Goal: Find specific page/section: Find specific page/section

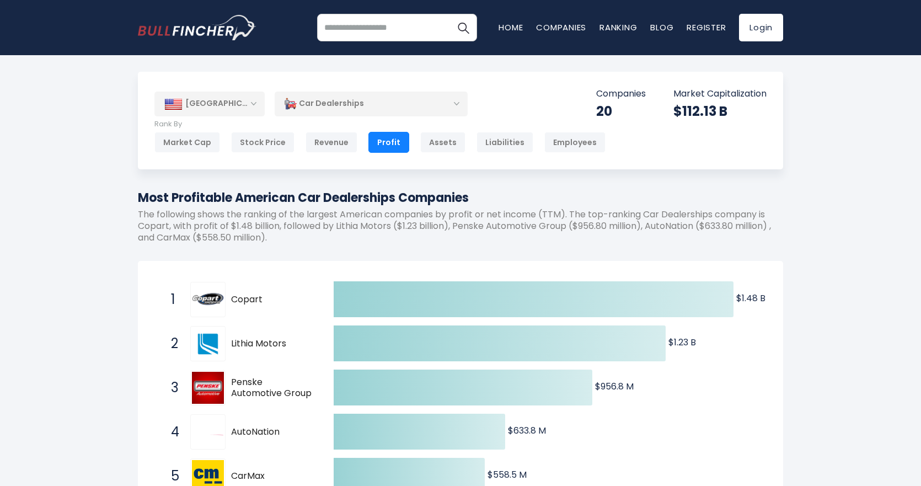
click at [411, 114] on div "Car Dealerships" at bounding box center [371, 103] width 193 height 25
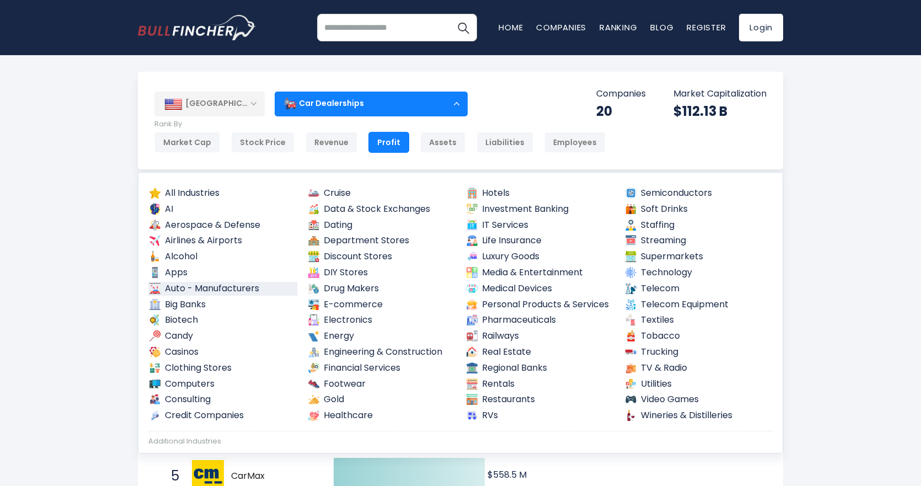
click at [260, 285] on link "Auto - Manufacturers" at bounding box center [222, 289] width 149 height 14
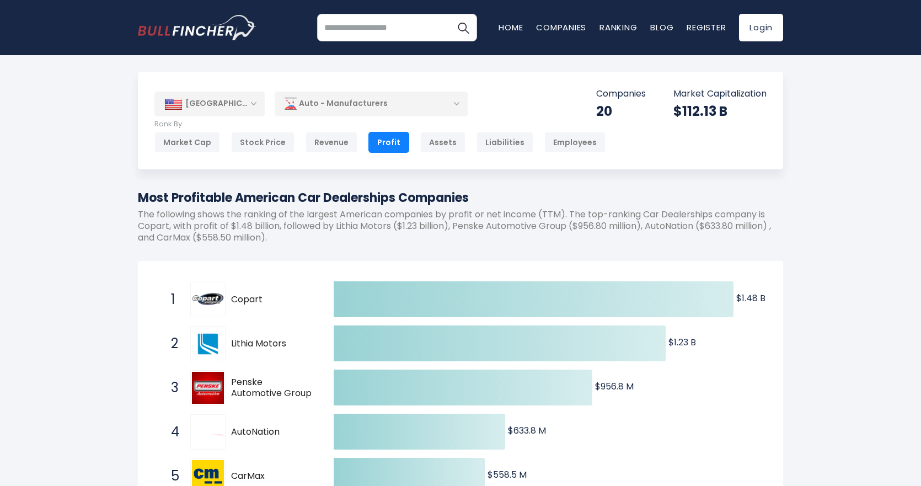
click at [421, 109] on div "Auto - Manufacturers" at bounding box center [371, 103] width 193 height 25
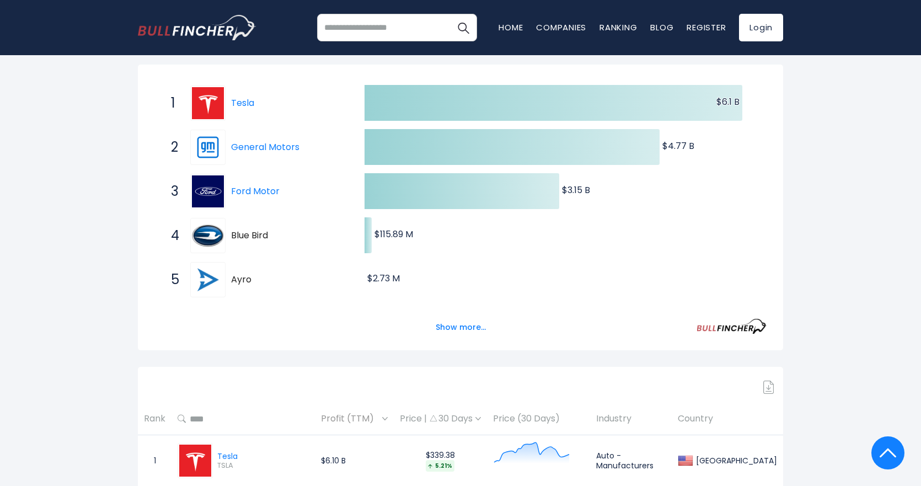
scroll to position [110, 0]
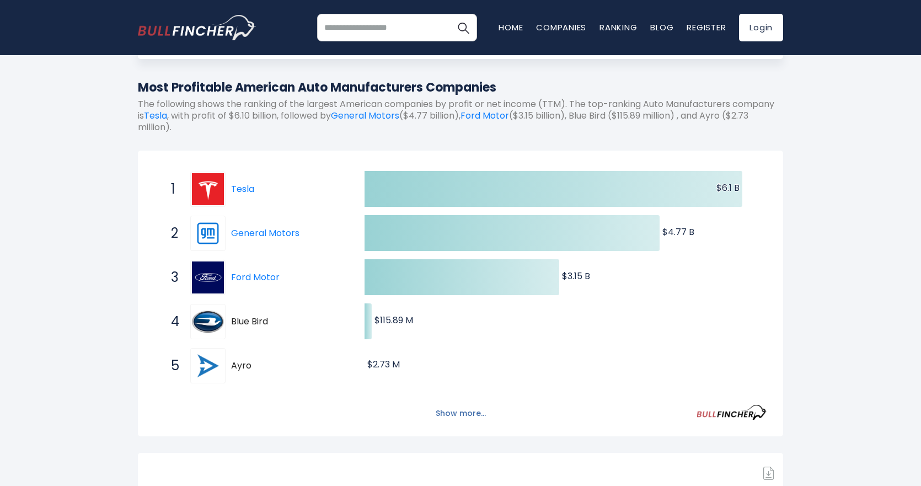
click at [474, 414] on button "Show more..." at bounding box center [460, 413] width 63 height 18
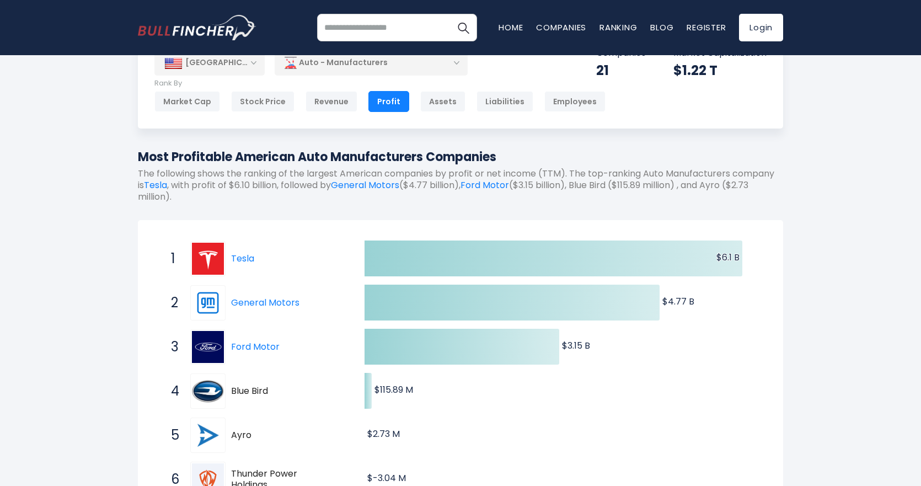
scroll to position [0, 0]
